Goal: Task Accomplishment & Management: Complete application form

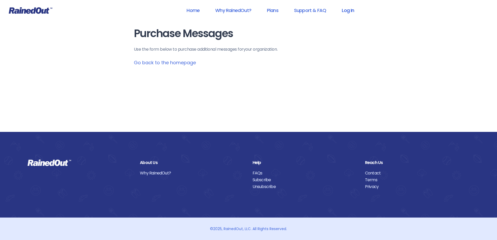
click at [349, 10] on link "Log In" at bounding box center [348, 10] width 26 height 12
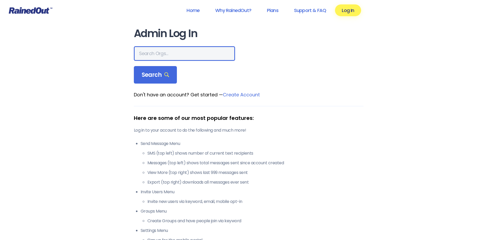
click at [191, 57] on input "text" at bounding box center [184, 53] width 101 height 15
type input "[GEOGRAPHIC_DATA]"
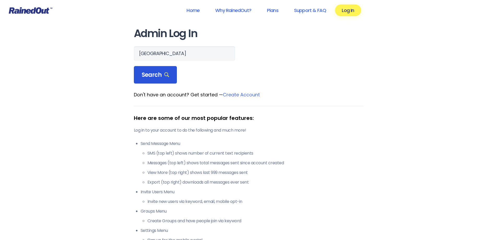
click at [168, 69] on div "Search" at bounding box center [155, 75] width 43 height 18
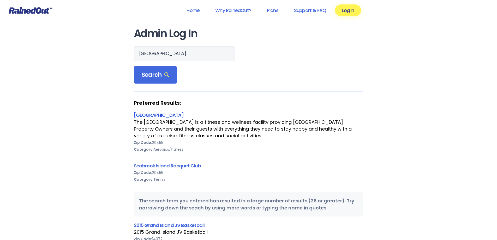
click at [176, 114] on link "[GEOGRAPHIC_DATA]" at bounding box center [159, 115] width 50 height 7
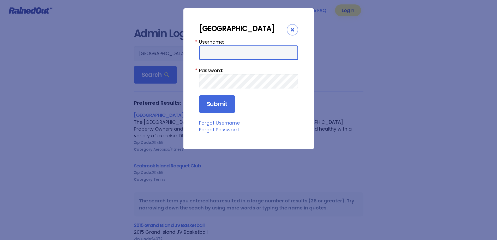
click at [218, 58] on input "Username:" at bounding box center [248, 52] width 99 height 15
type input "LakeHouse"
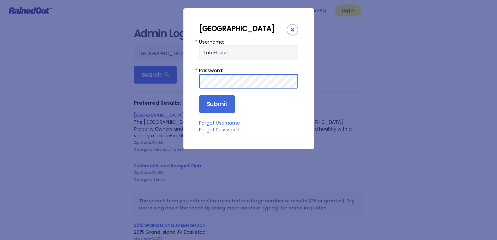
click at [199, 95] on input "Submit" at bounding box center [217, 104] width 36 height 18
